Goal: Information Seeking & Learning: Understand process/instructions

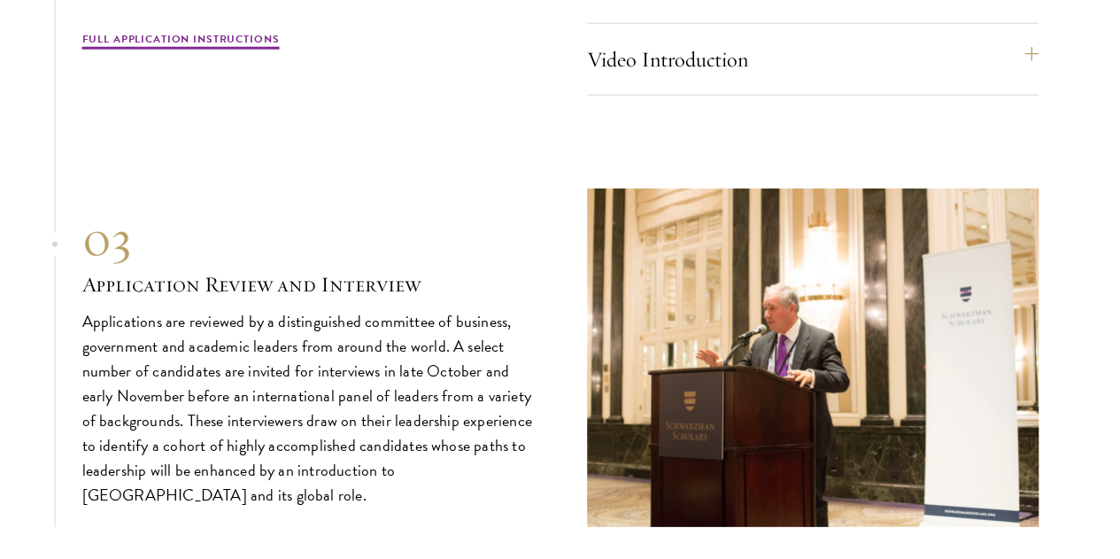
scroll to position [5674, 0]
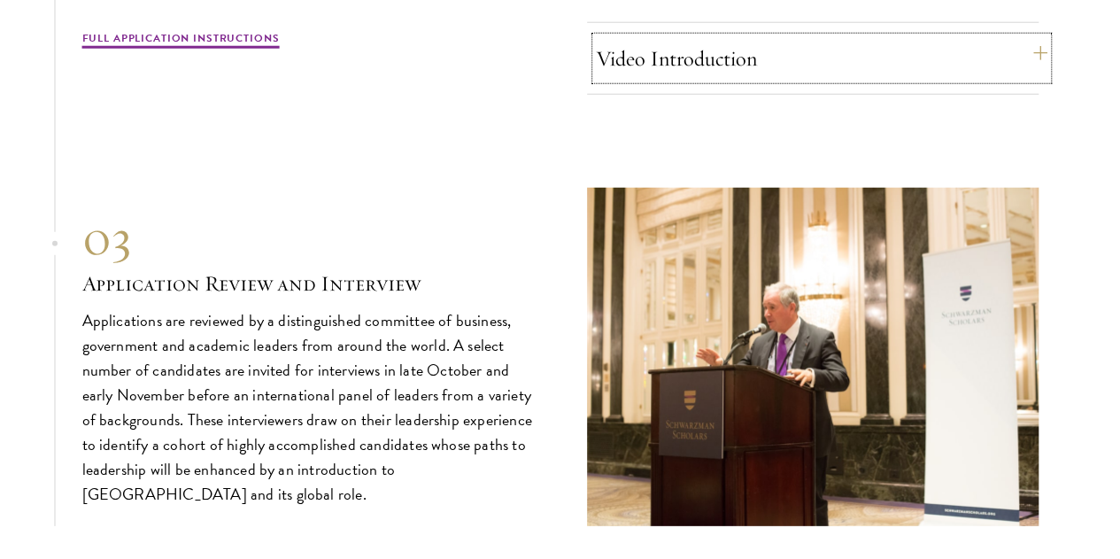
click at [677, 80] on button "Video Introduction" at bounding box center [822, 58] width 452 height 43
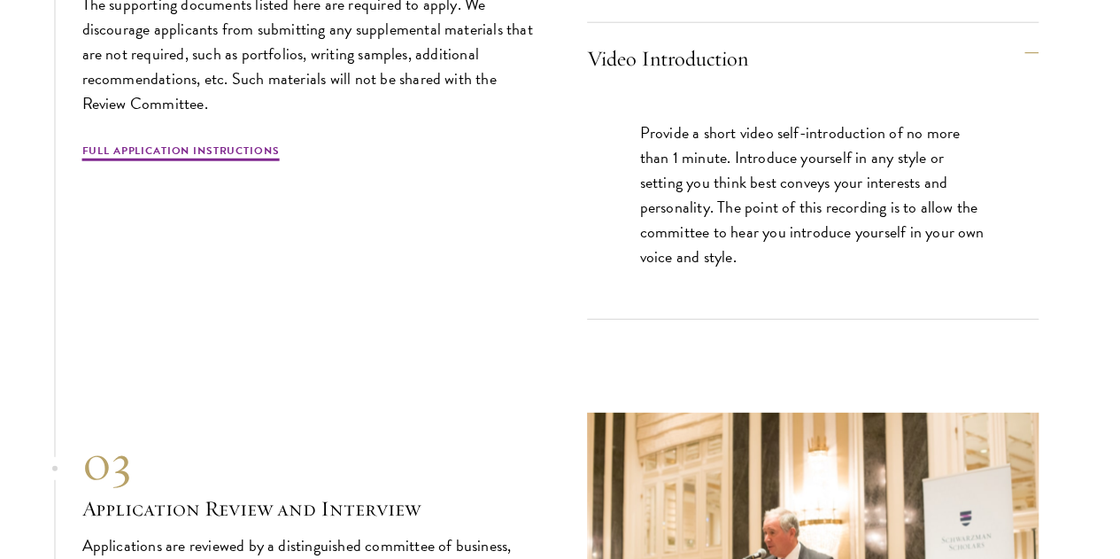
click at [749, 236] on p "Provide a short video self-introduction of no more than 1 minute. Introduce you…" at bounding box center [812, 194] width 345 height 149
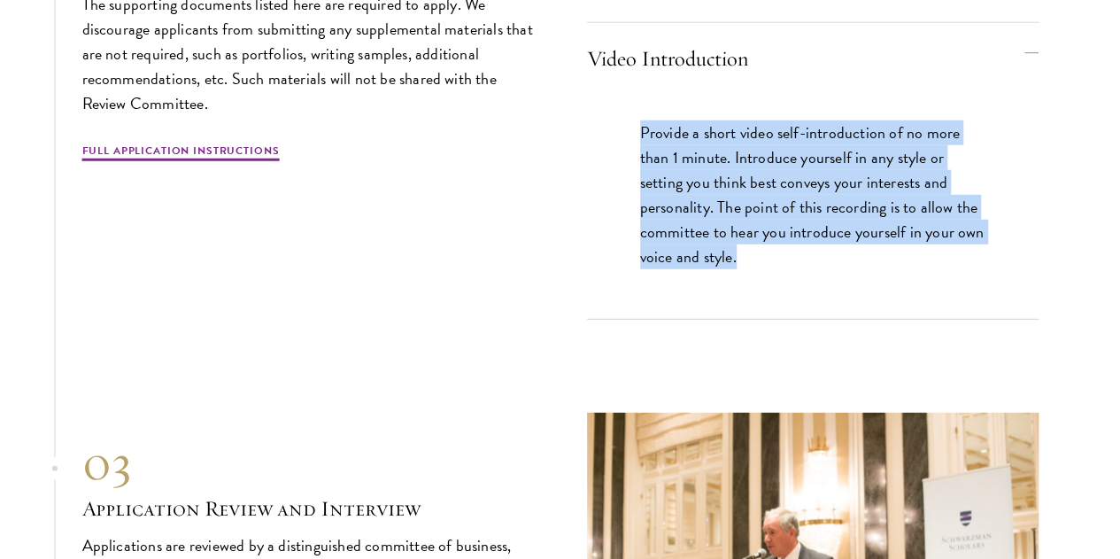
click at [749, 236] on p "Provide a short video self-introduction of no more than 1 minute. Introduce you…" at bounding box center [812, 194] width 345 height 149
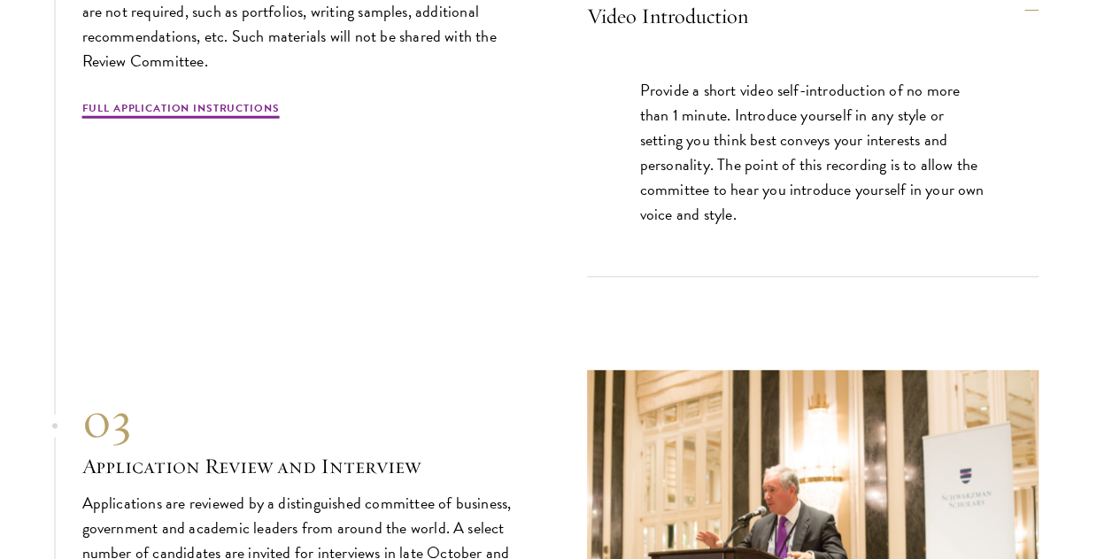
click at [749, 227] on p "Provide a short video self-introduction of no more than 1 minute. Introduce you…" at bounding box center [812, 152] width 345 height 149
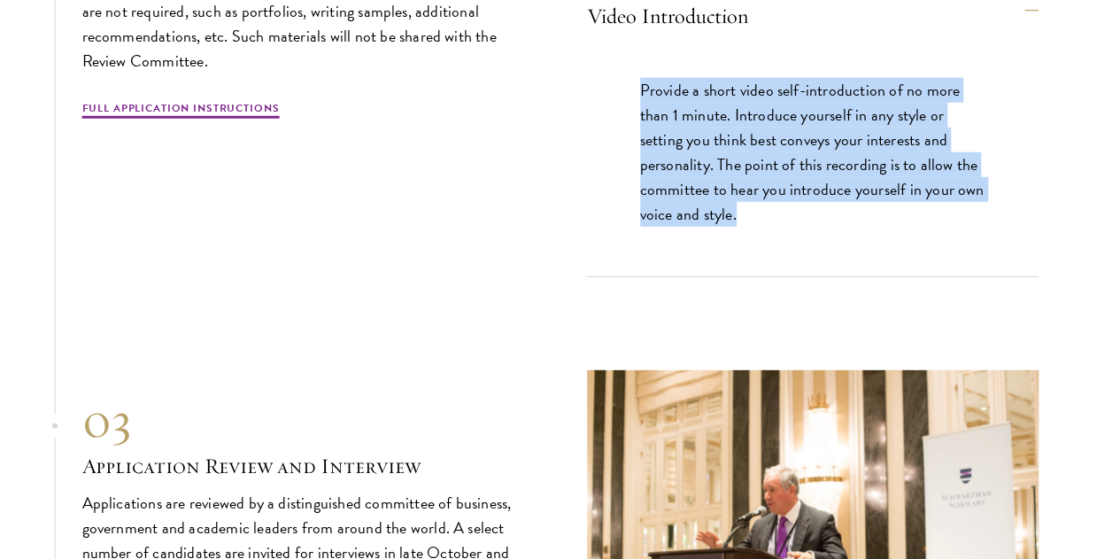
click at [749, 227] on p "Provide a short video self-introduction of no more than 1 minute. Introduce you…" at bounding box center [812, 152] width 345 height 149
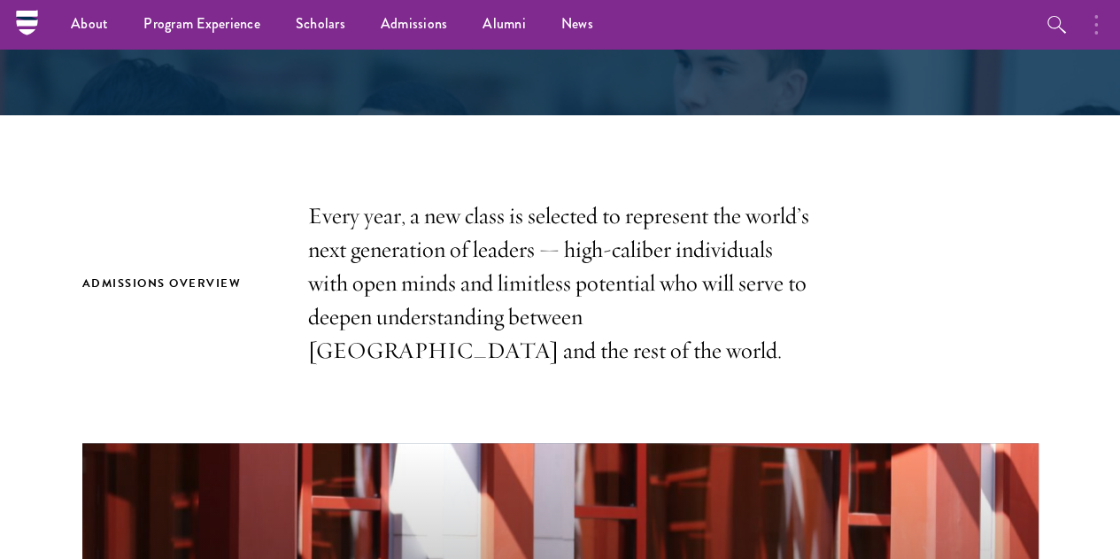
scroll to position [372, 0]
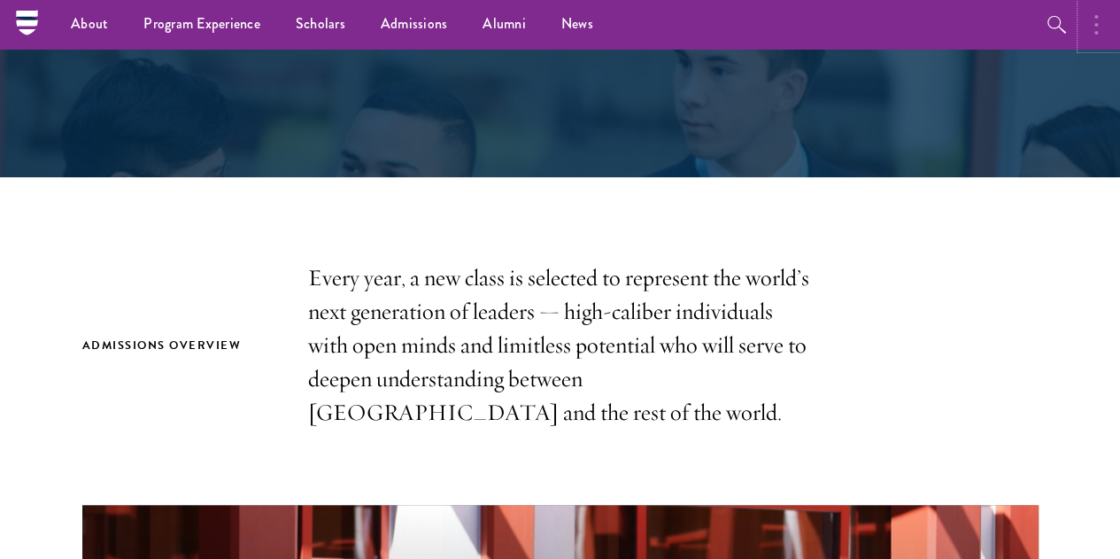
click at [1101, 30] on button "button" at bounding box center [1100, 24] width 39 height 49
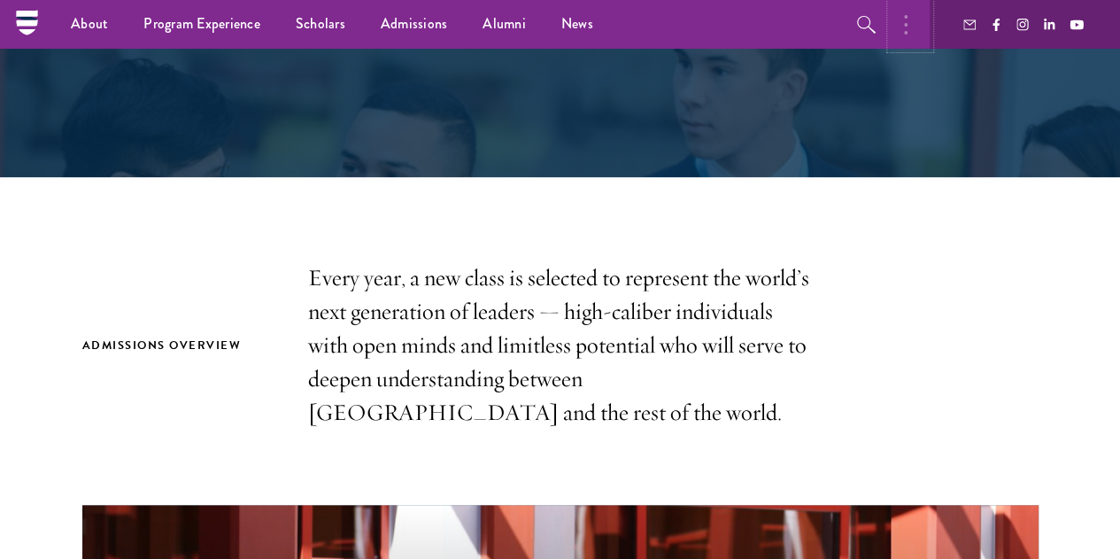
click at [896, 34] on button "button" at bounding box center [910, 24] width 39 height 49
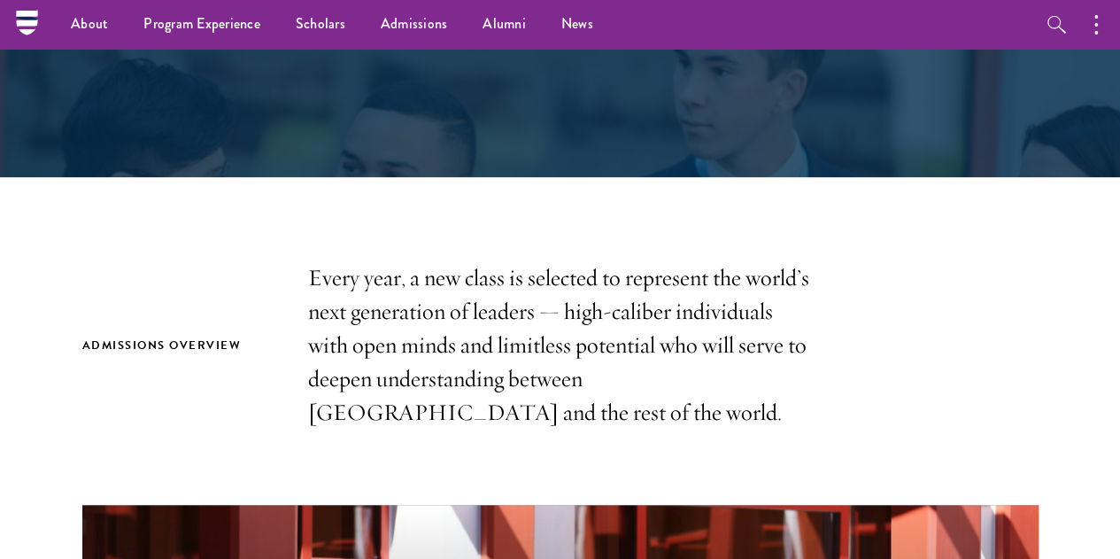
click at [44, 31] on nav "About Overview Leadership Donors Program Experience Overview Curriculum Student…" at bounding box center [448, 24] width 842 height 49
click at [37, 25] on nav "About Overview Leadership Donors Program Experience Overview Curriculum Student…" at bounding box center [448, 24] width 842 height 49
drag, startPoint x: 6, startPoint y: 11, endPoint x: 24, endPoint y: 21, distance: 20.7
click at [24, 21] on div "About Overview Leadership Donors Program Experience Overview Curriculum Student…" at bounding box center [560, 24] width 1120 height 49
click at [24, 21] on icon at bounding box center [26, 22] width 21 height 7
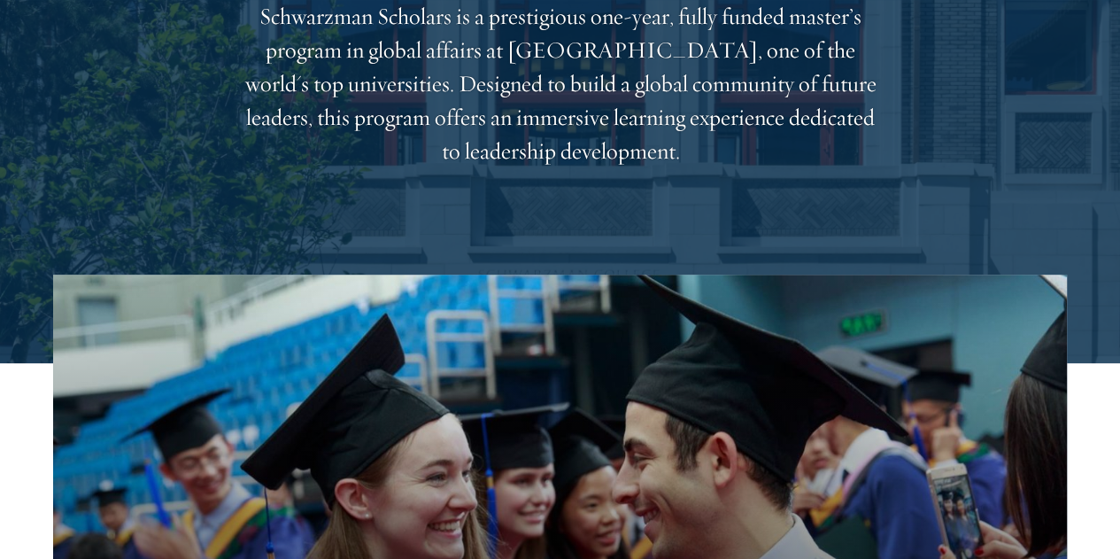
scroll to position [290, 0]
